Goal: Navigation & Orientation: Find specific page/section

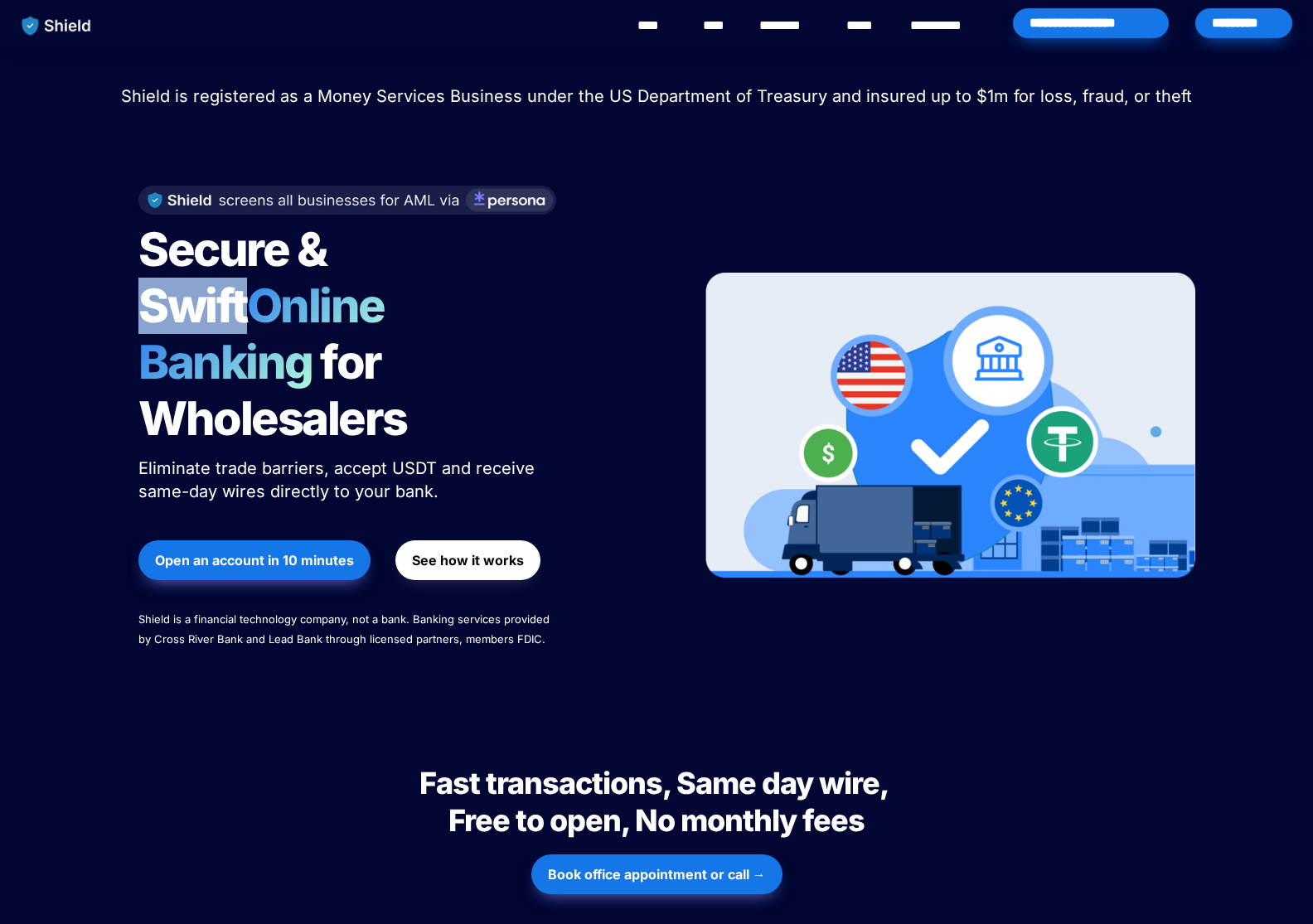
click at [407, 334] on span "for Wholesalers" at bounding box center [272, 390] width 268 height 113
click at [941, 67] on div at bounding box center [656, 74] width 581 height 15
click at [782, 30] on link "********" at bounding box center [789, 26] width 59 height 20
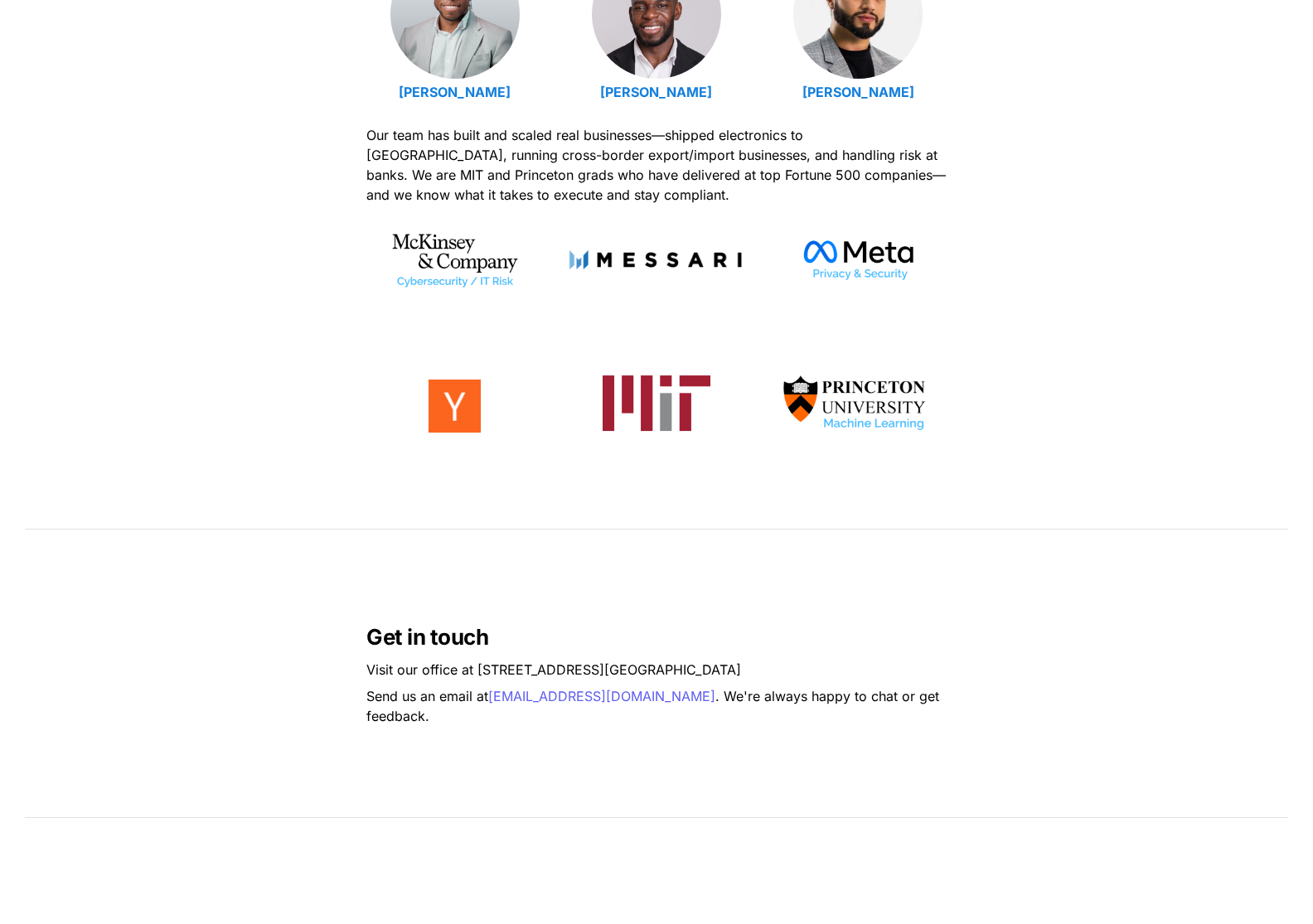
scroll to position [1161, 0]
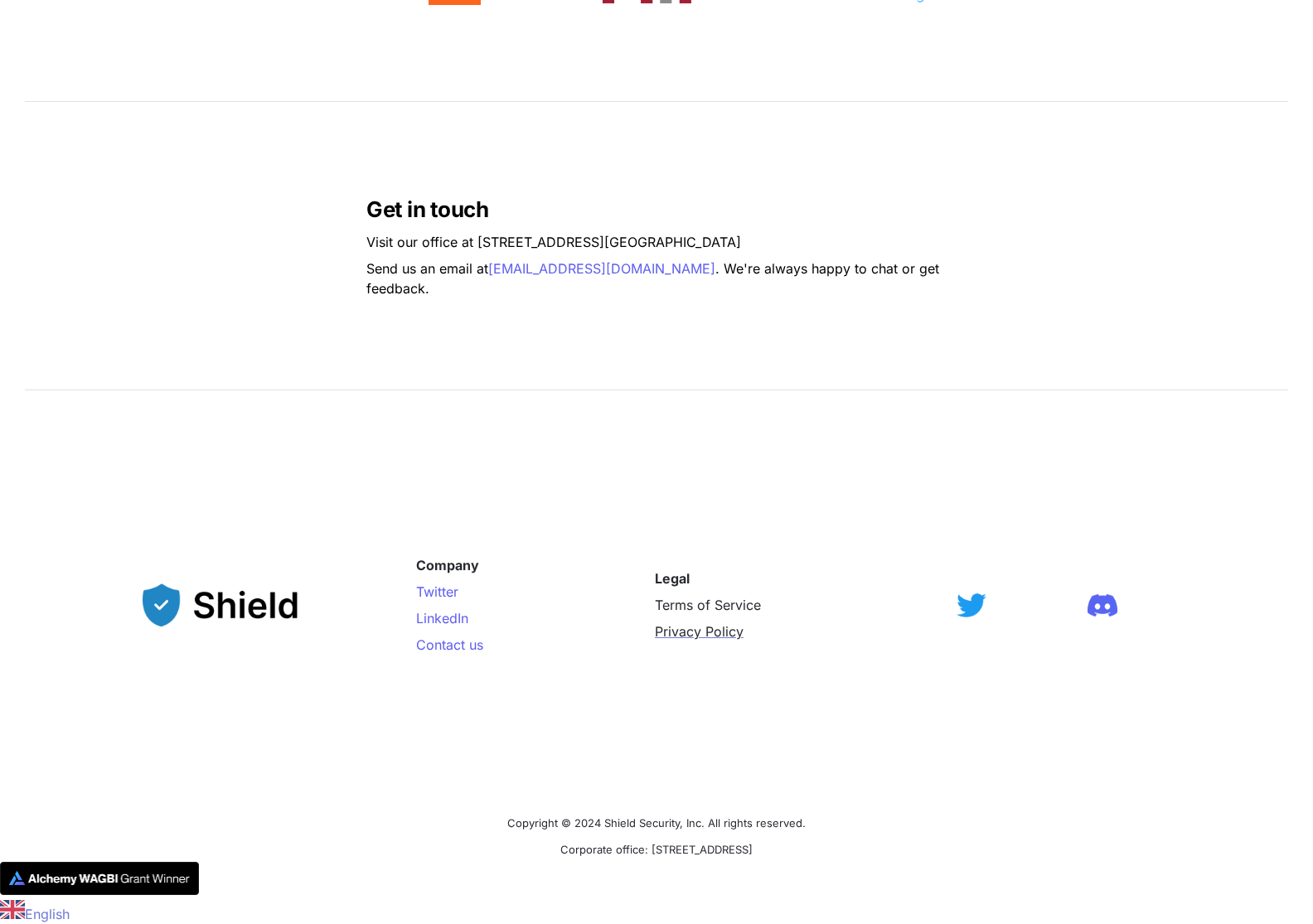
click at [695, 633] on span "Privacy Policy" at bounding box center [699, 632] width 89 height 16
click at [699, 628] on span "Privacy Policy" at bounding box center [699, 632] width 89 height 16
